Goal: Task Accomplishment & Management: Manage account settings

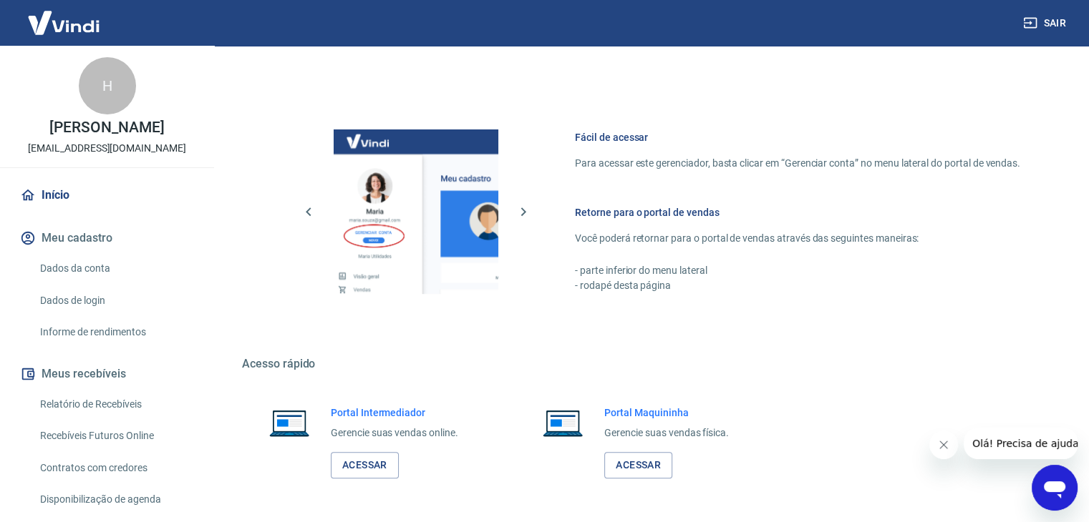
scroll to position [607, 0]
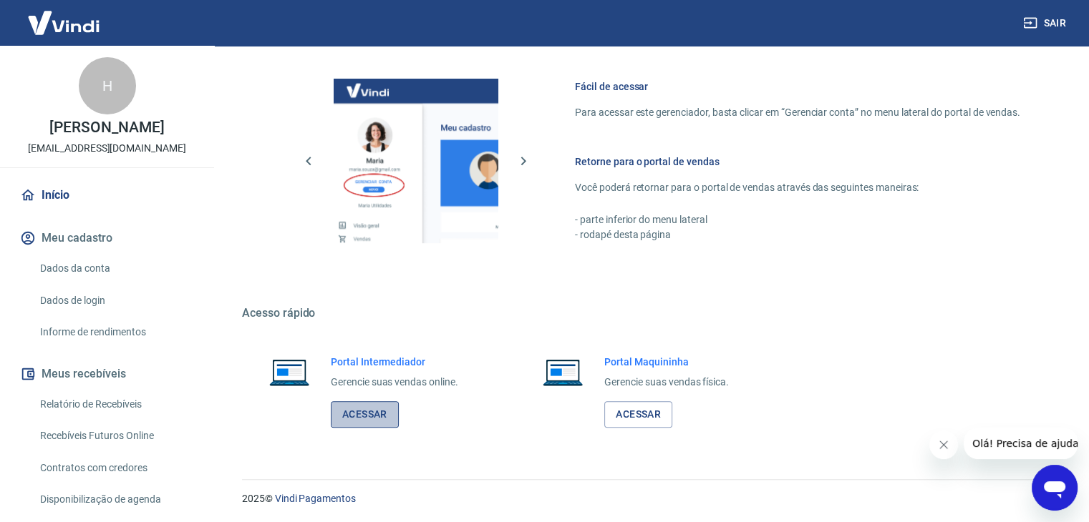
click at [386, 419] on link "Acessar" at bounding box center [365, 414] width 68 height 26
